Goal: Information Seeking & Learning: Learn about a topic

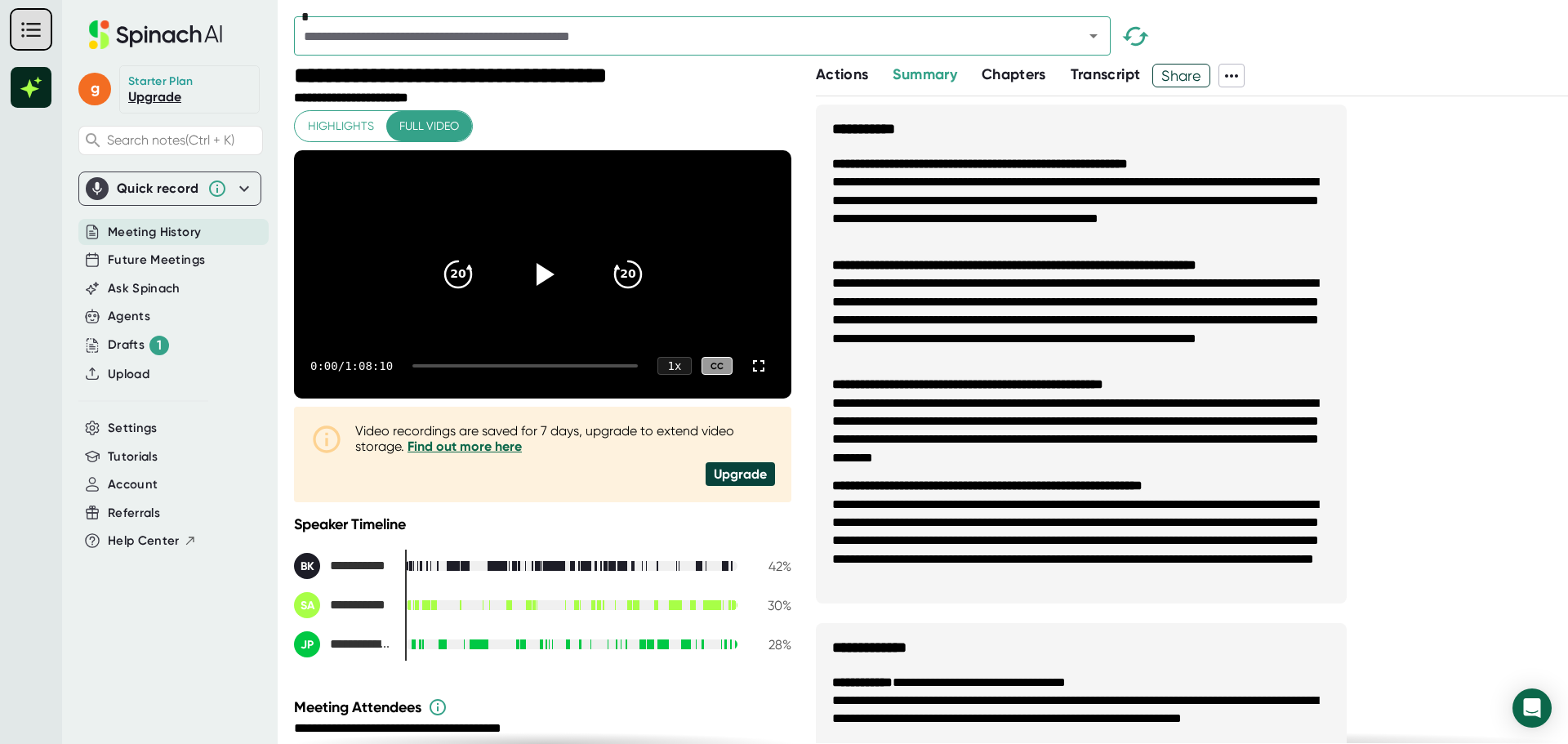
click at [1097, 74] on span "Transcript" at bounding box center [1105, 74] width 70 height 18
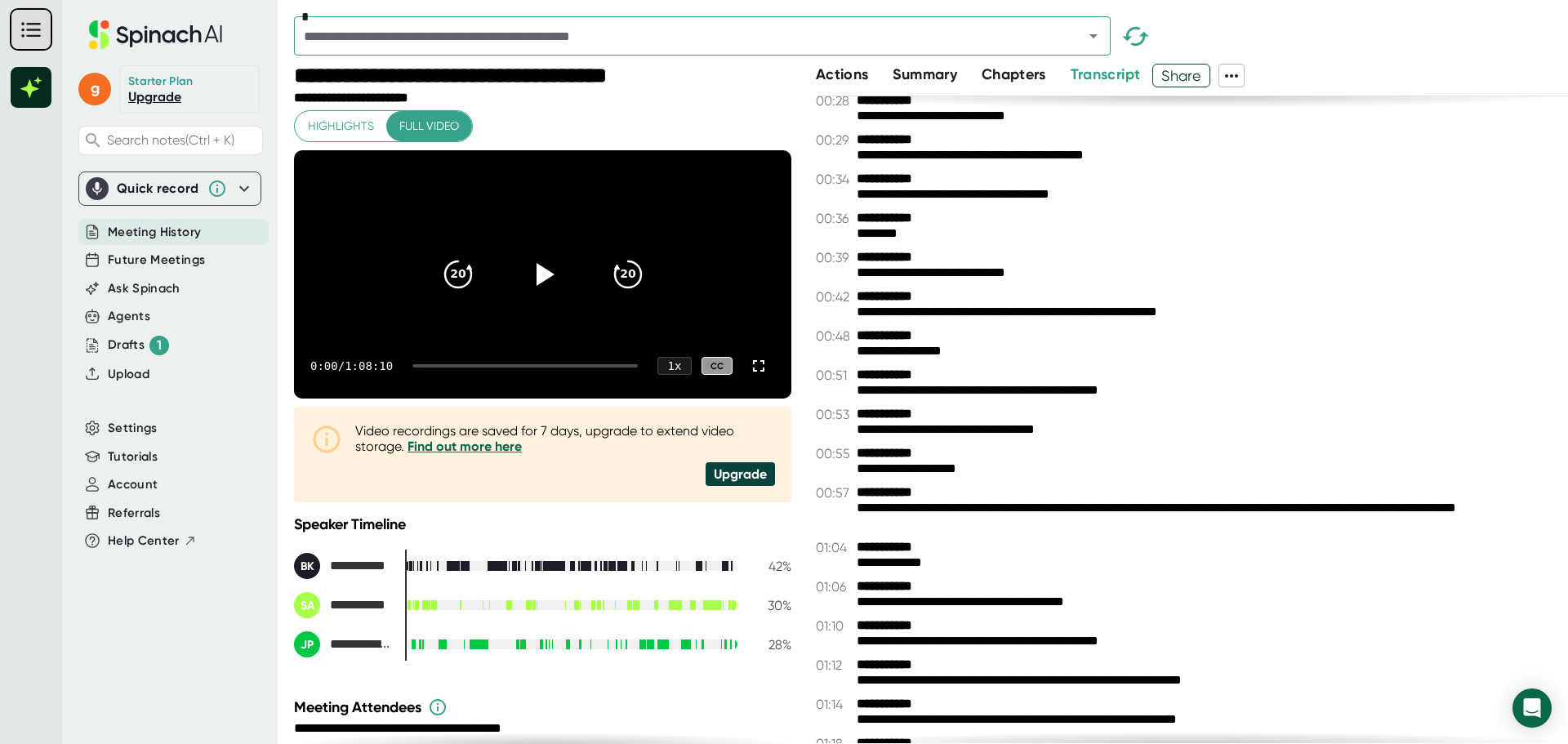
scroll to position [190, 0]
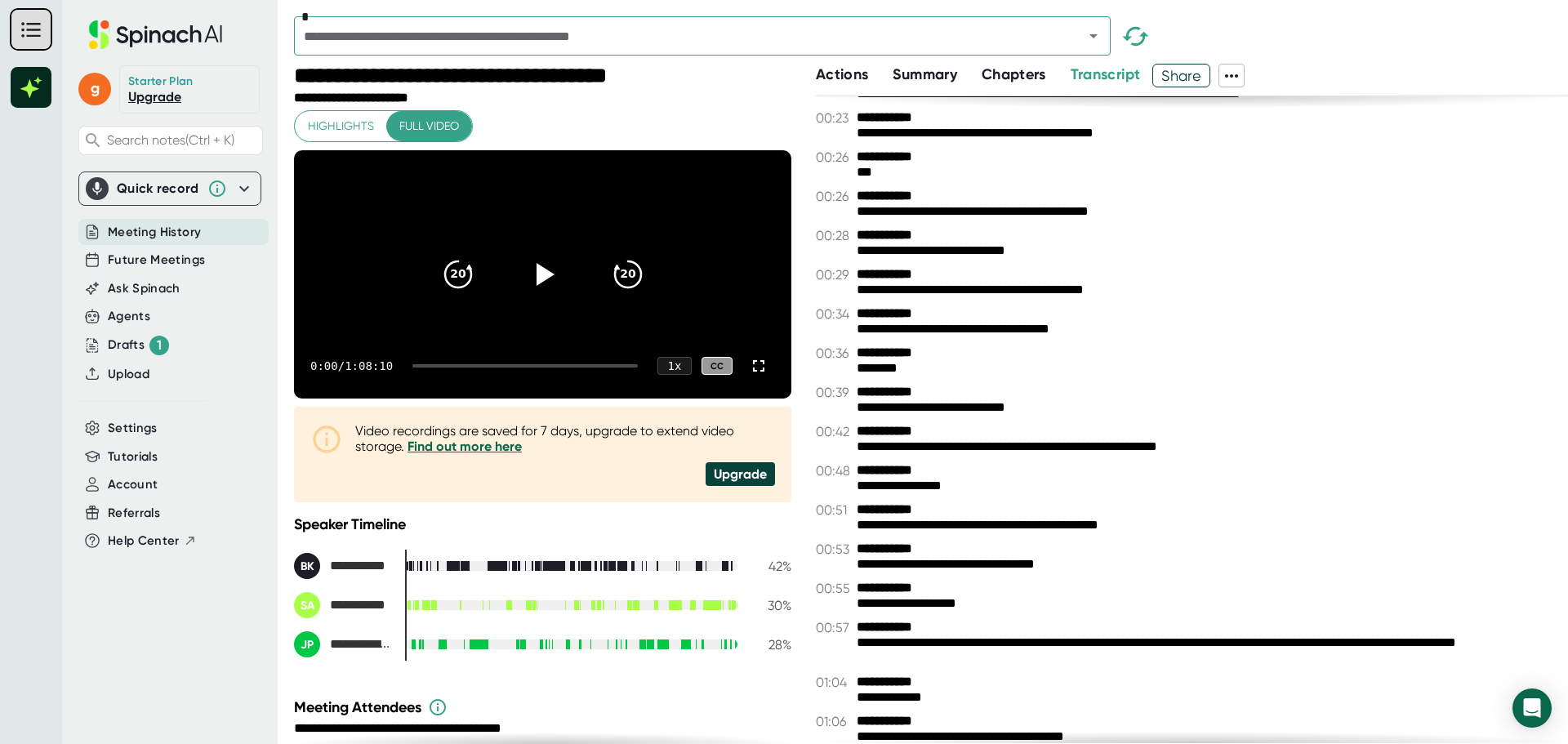
click at [1379, 281] on div "**********" at bounding box center [1191, 275] width 752 height 16
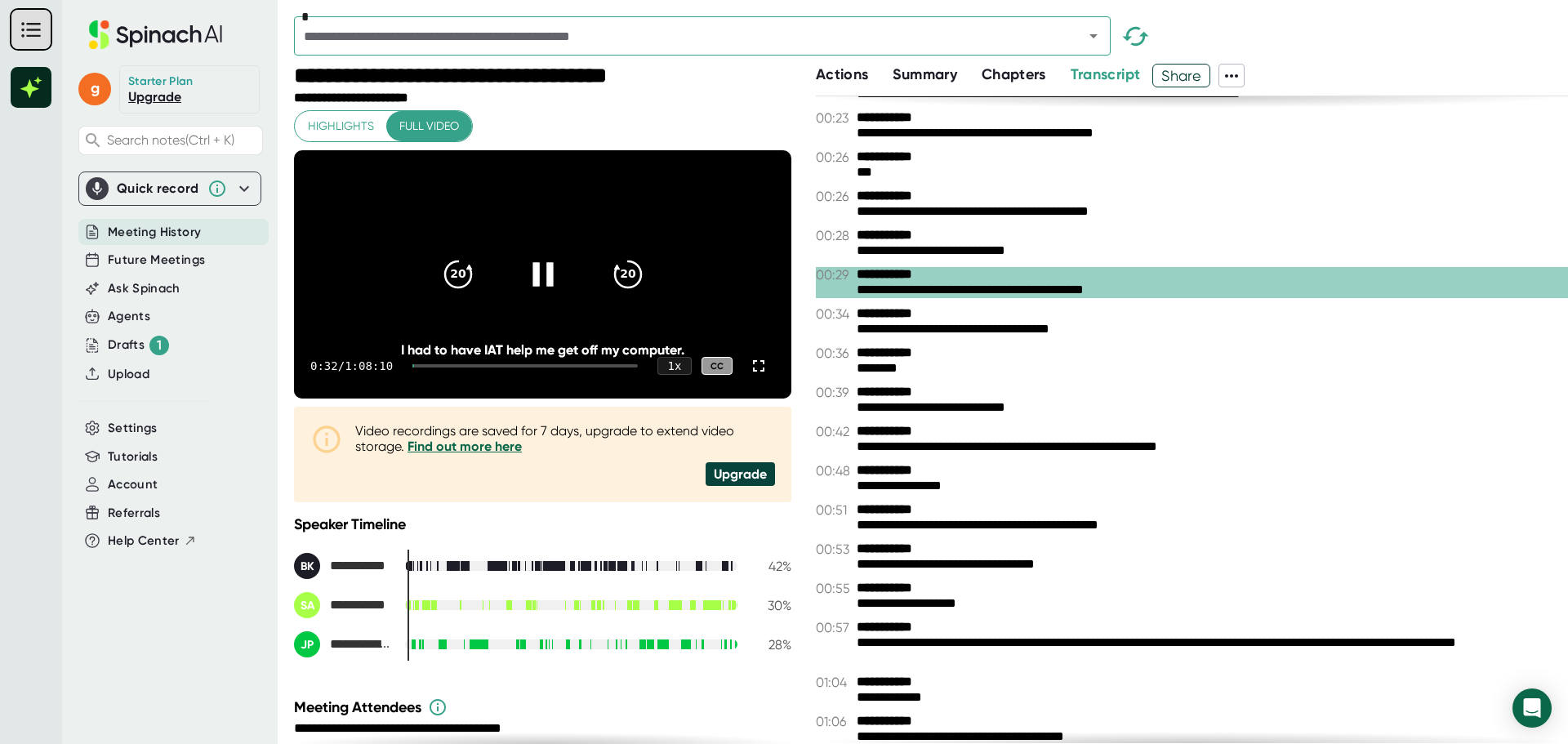
click at [540, 294] on icon at bounding box center [542, 274] width 41 height 41
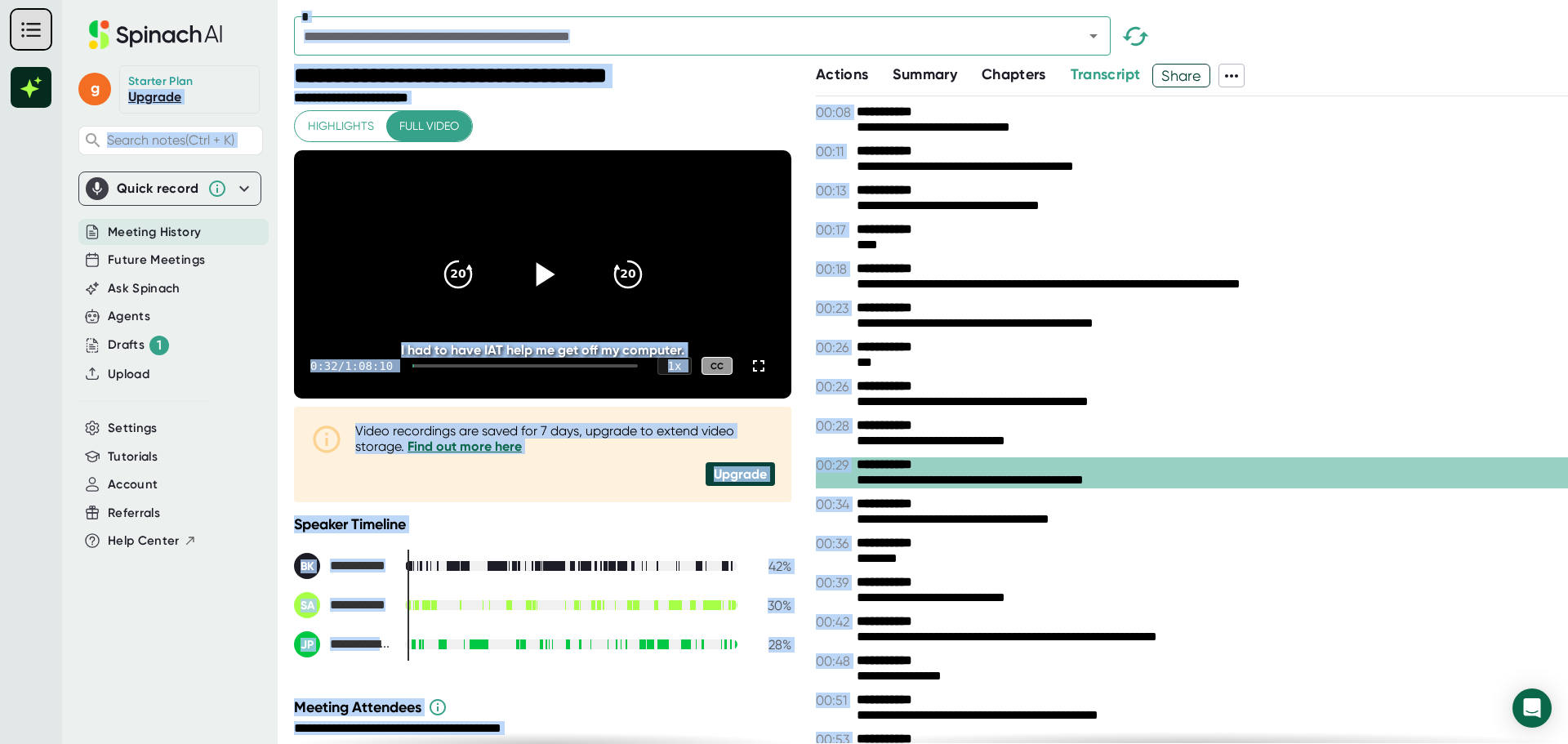
click at [1443, 81] on div "Actions Summary Chapters Transcript Share" at bounding box center [1191, 75] width 752 height 24
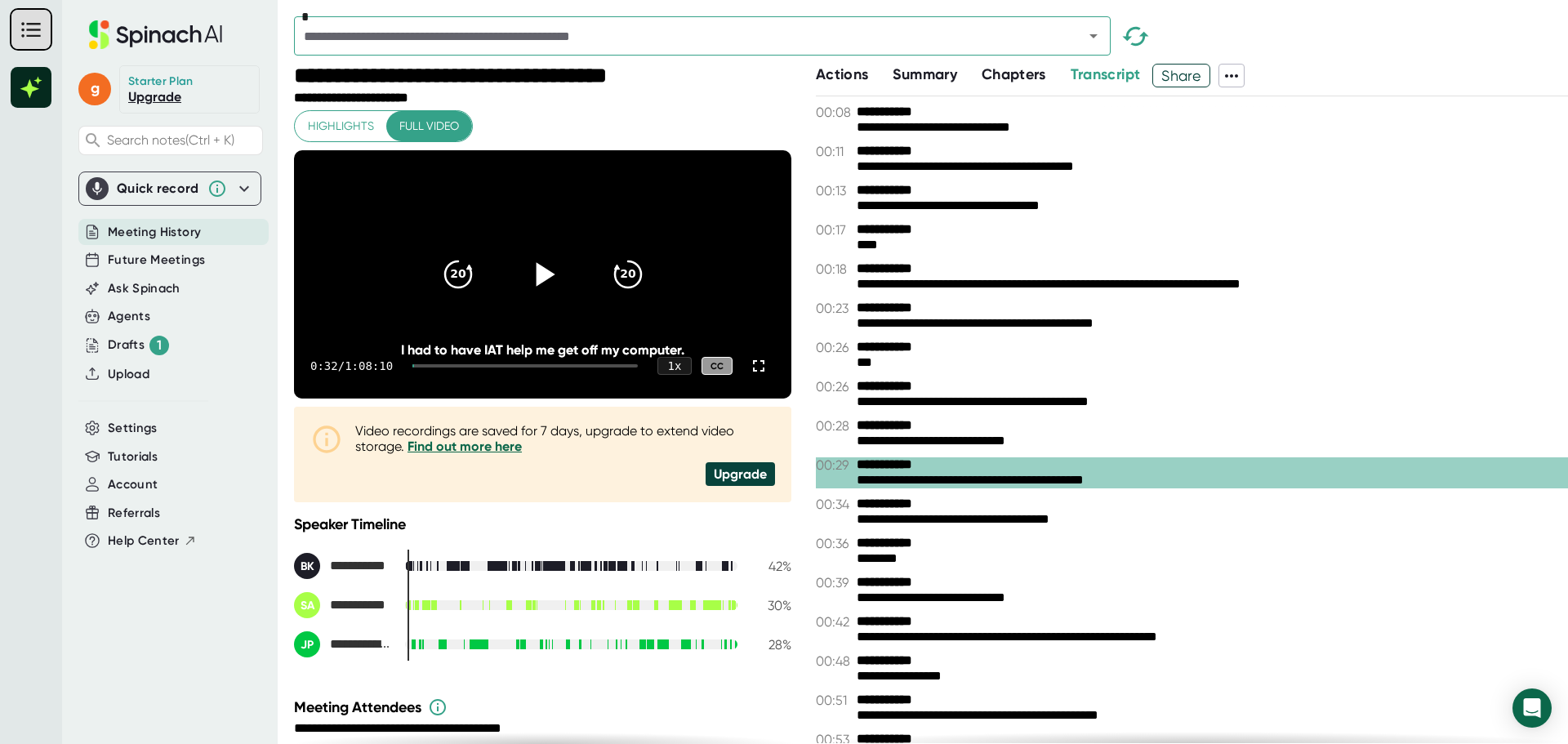
click at [1012, 74] on span "Chapters" at bounding box center [1014, 74] width 65 height 18
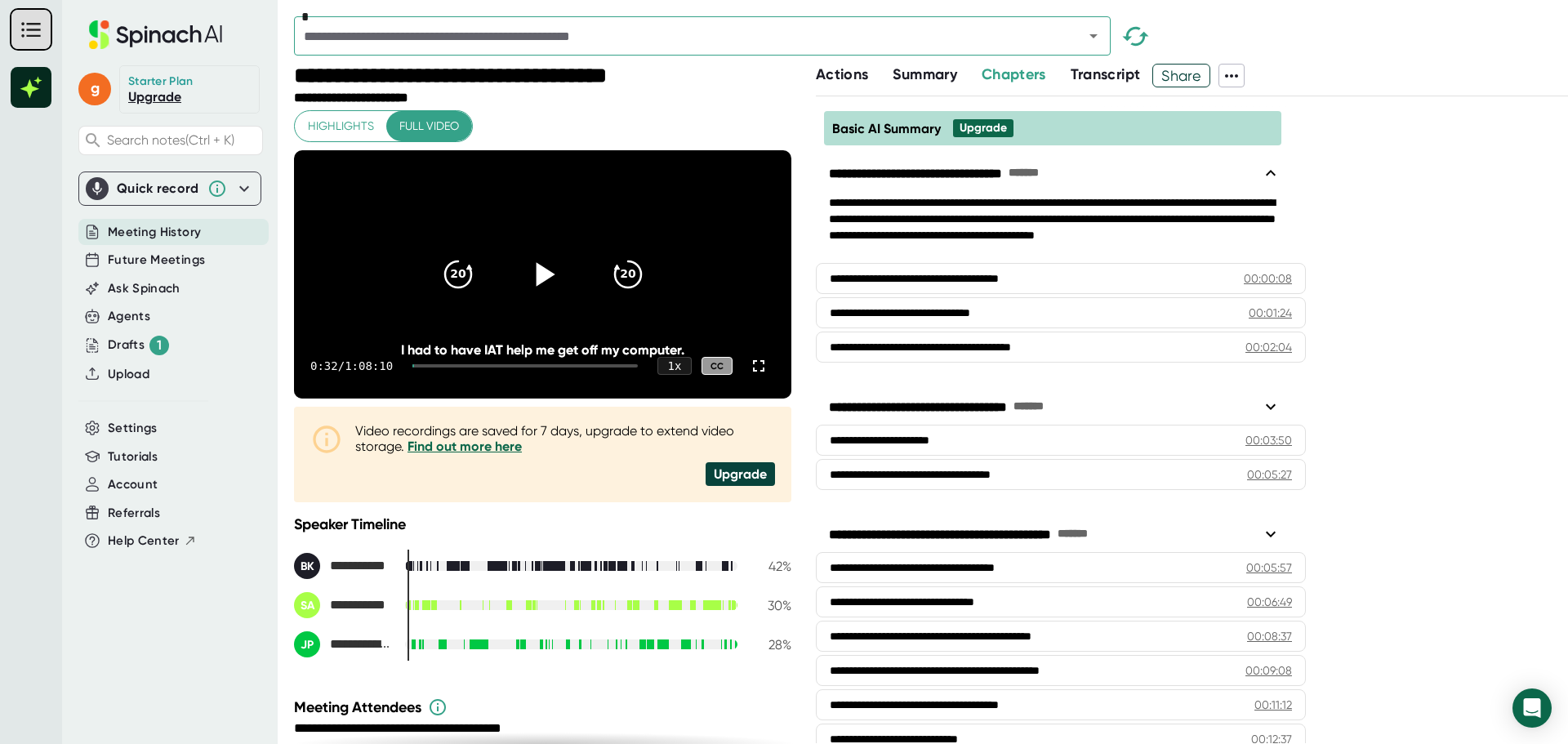
click at [941, 71] on span "Summary" at bounding box center [924, 74] width 64 height 18
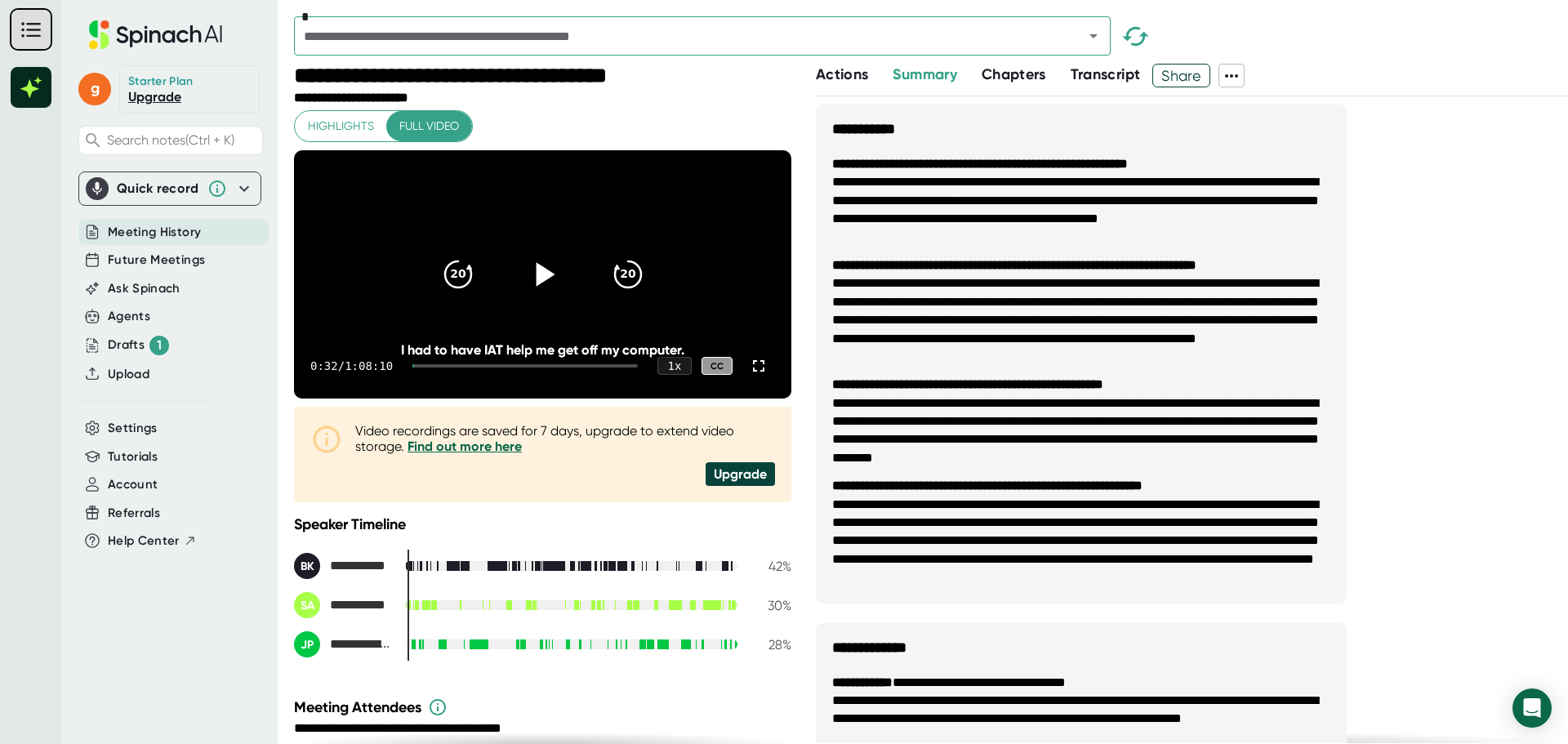
click at [1018, 81] on span "Chapters" at bounding box center [1014, 74] width 65 height 18
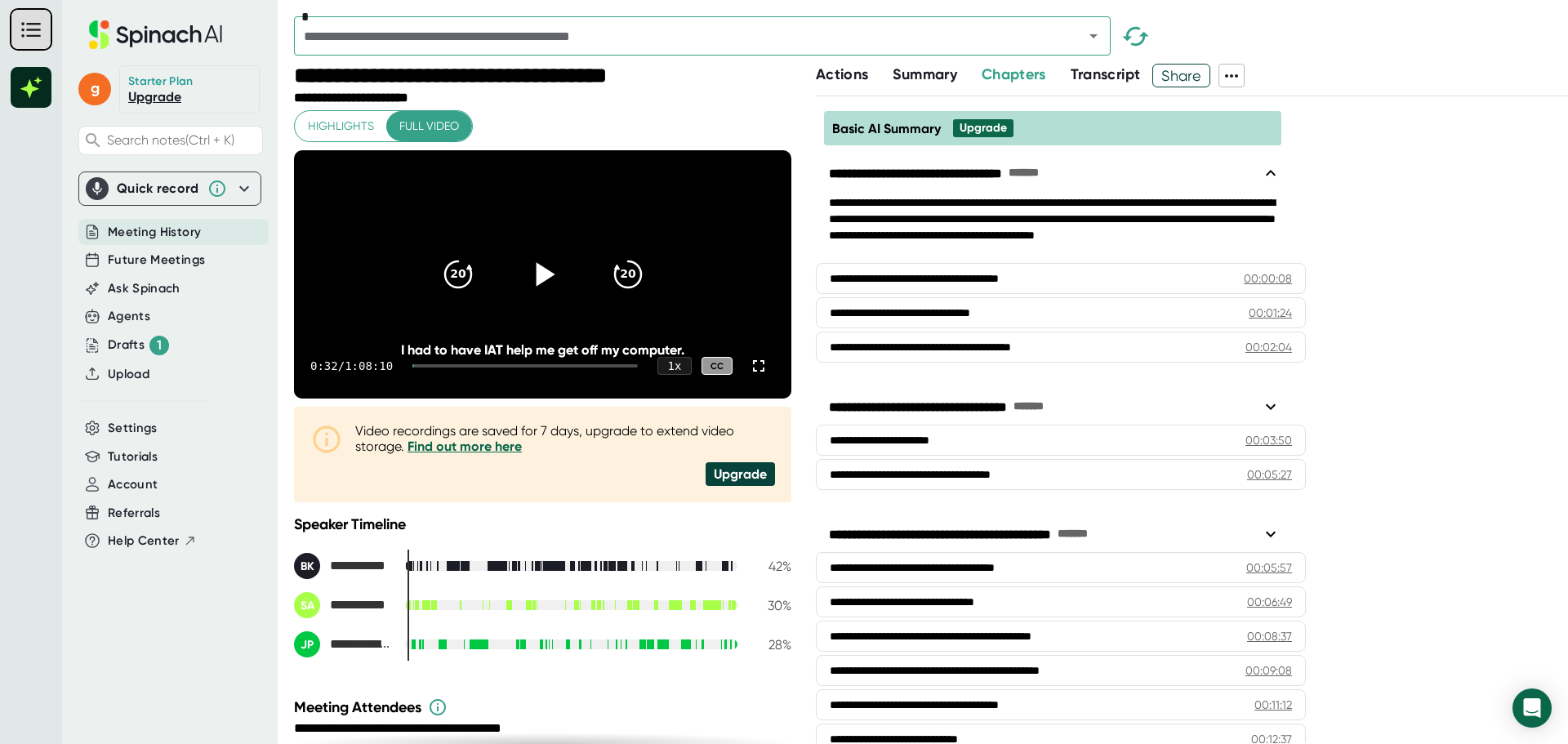
click at [832, 74] on span "Actions" at bounding box center [842, 74] width 53 height 18
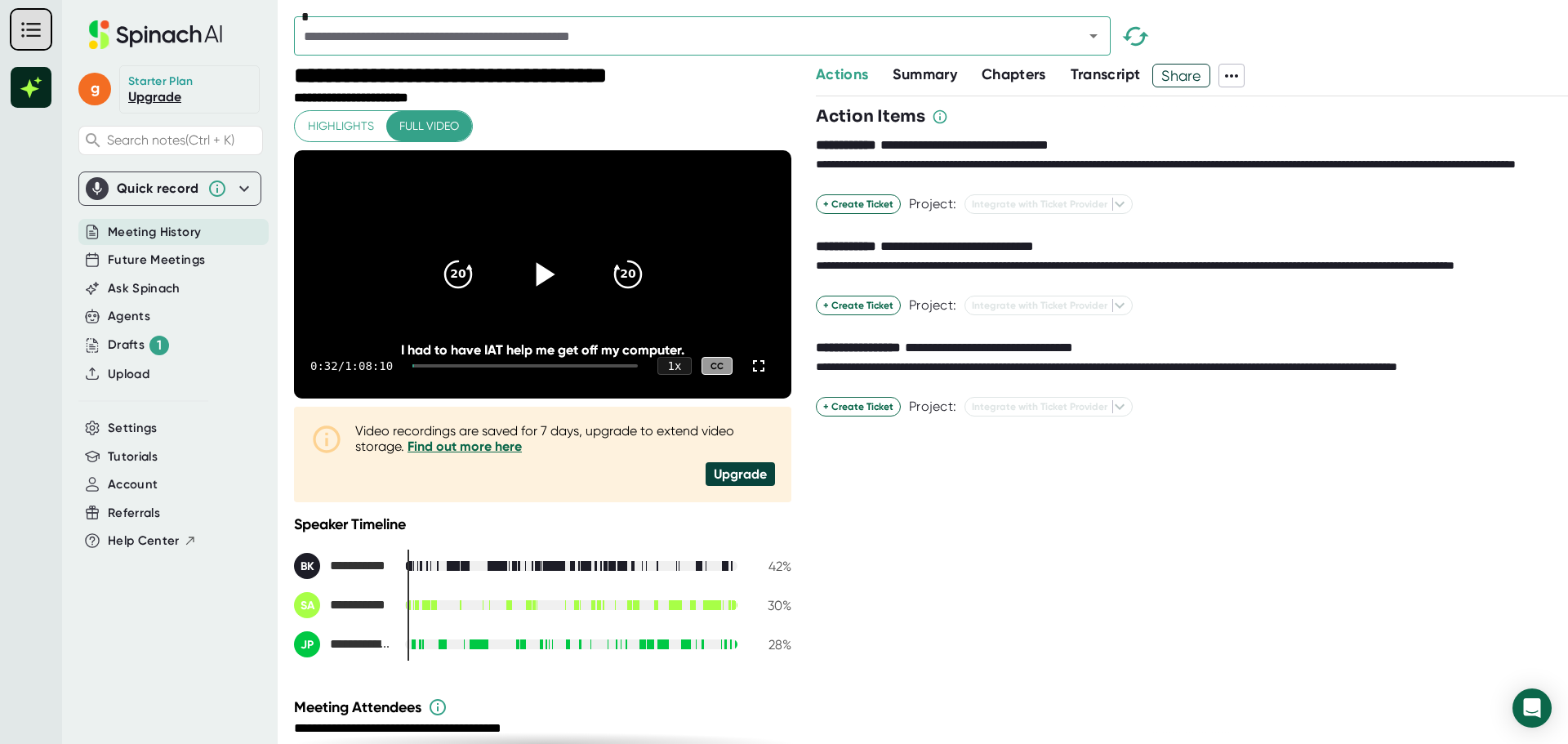
click at [1103, 77] on span "Transcript" at bounding box center [1105, 74] width 70 height 18
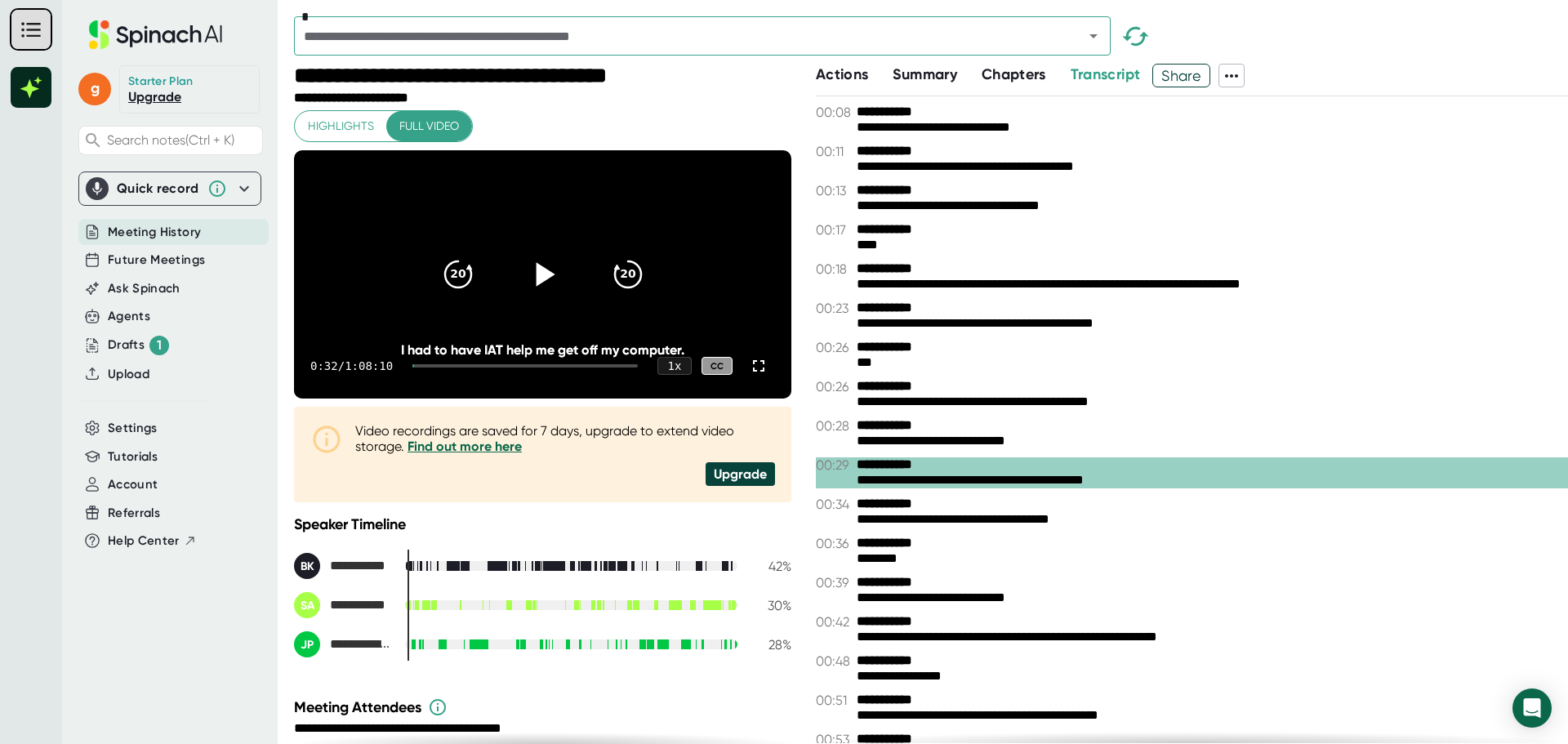
click at [1235, 77] on icon at bounding box center [1232, 76] width 19 height 19
click at [1308, 163] on ul "Copy Summary Copy Transcript Download Transcript Download Video Delete Meeting …" at bounding box center [1308, 194] width 168 height 144
click at [1299, 169] on ul "Copy Summary Copy Transcript Download Transcript Download Video Delete Meeting …" at bounding box center [1308, 194] width 168 height 144
click at [1310, 90] on div at bounding box center [784, 372] width 1568 height 744
drag, startPoint x: 1331, startPoint y: 108, endPoint x: 1410, endPoint y: 114, distance: 79.2
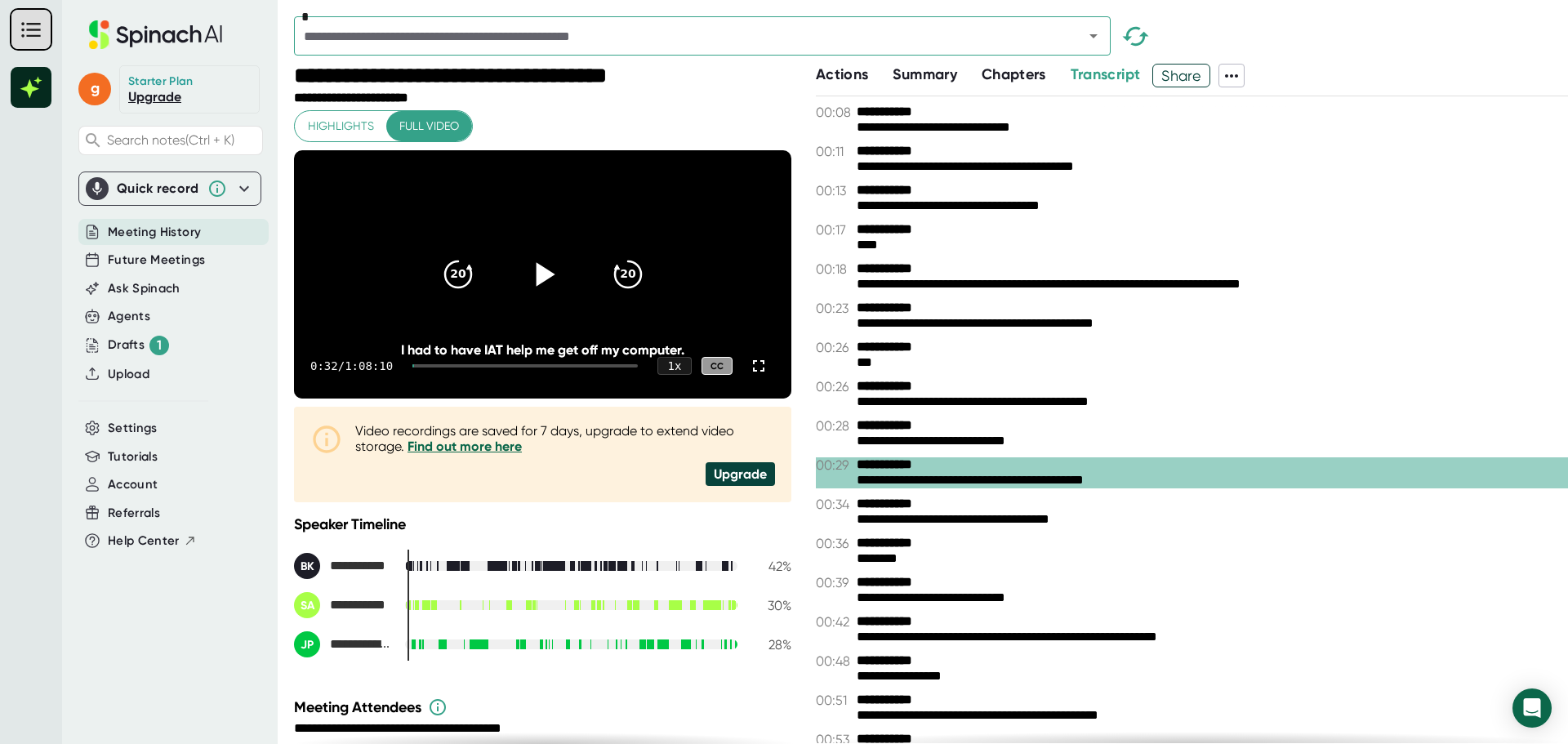
click at [1410, 114] on div "**********" at bounding box center [1191, 112] width 752 height 16
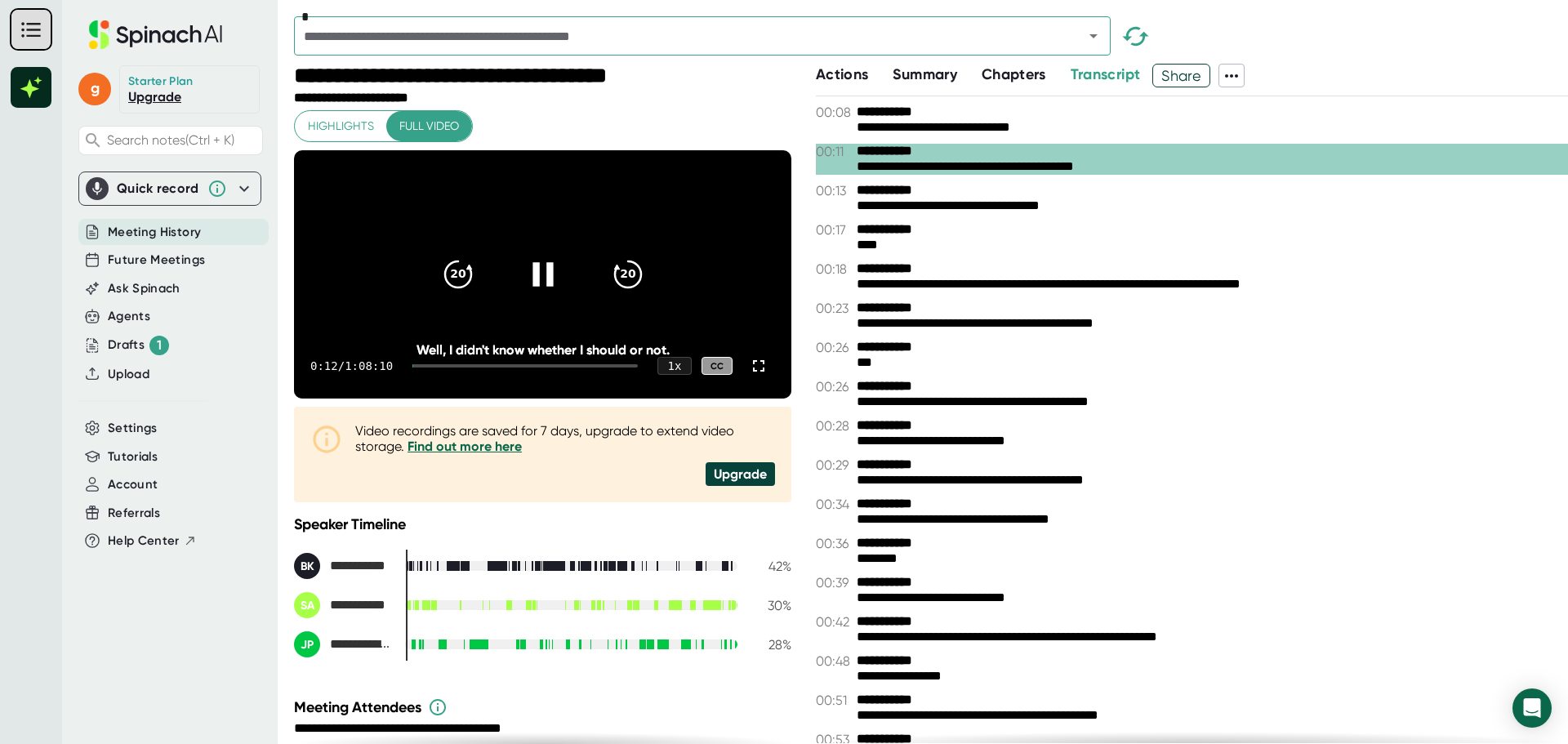
click at [556, 286] on div at bounding box center [543, 274] width 68 height 68
